Goal: Task Accomplishment & Management: Manage account settings

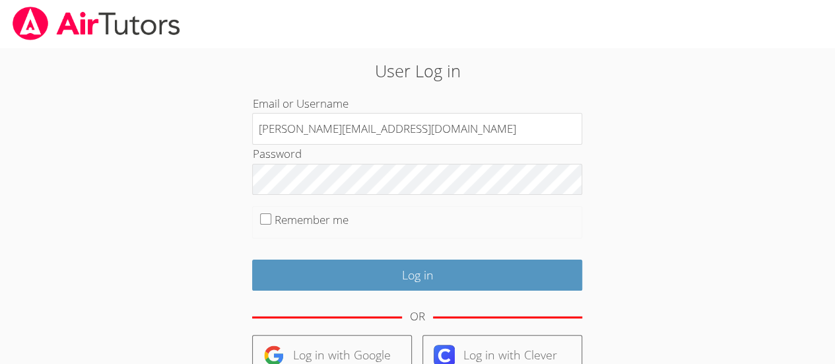
click at [380, 129] on input "Deniseandrews@airtutors.org" at bounding box center [417, 129] width 330 height 32
type input "Deniseandrewstutor@gmail.com"
click at [261, 219] on input "Remember me" at bounding box center [265, 218] width 11 height 11
checkbox input "true"
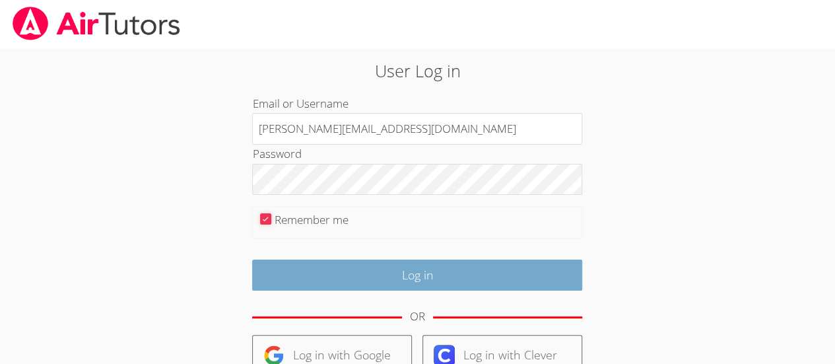
click at [297, 269] on input "Log in" at bounding box center [417, 274] width 330 height 31
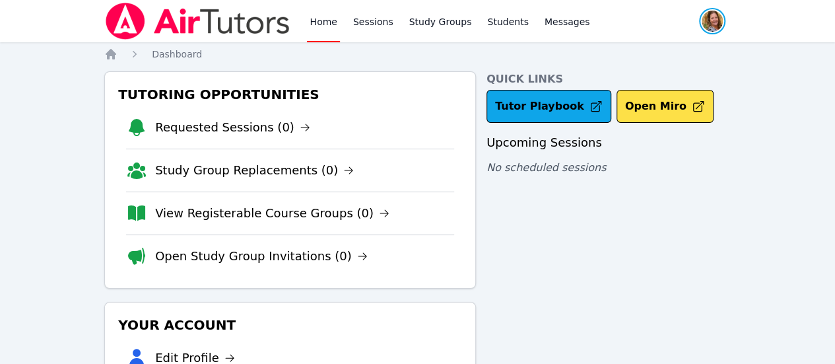
click at [698, 24] on span "button" at bounding box center [712, 21] width 29 height 29
click at [635, 77] on button "Logout" at bounding box center [659, 75] width 127 height 24
